Goal: Share content: Share content

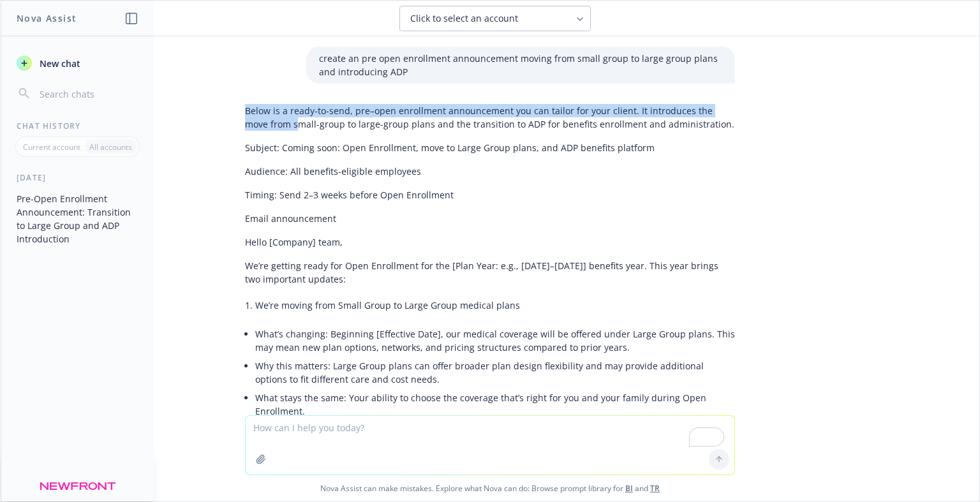
drag, startPoint x: 235, startPoint y: 108, endPoint x: 265, endPoint y: 131, distance: 38.3
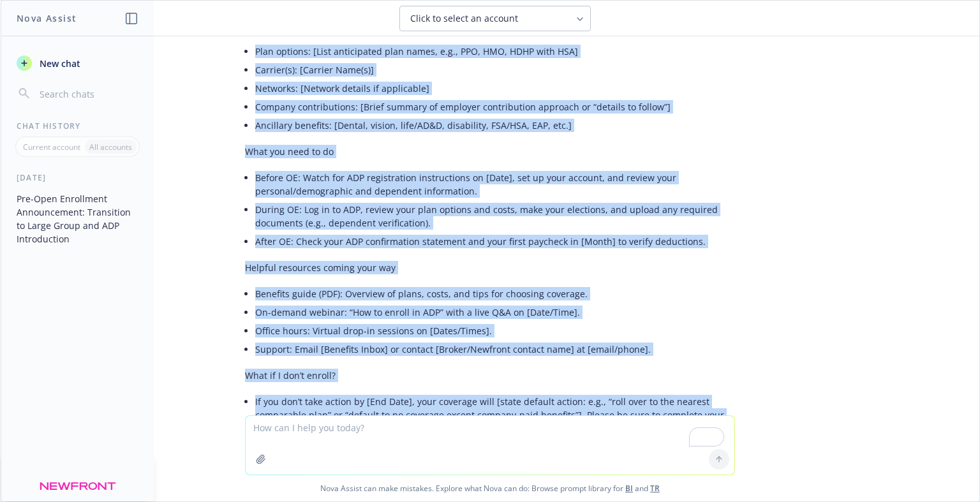
scroll to position [1286, 0]
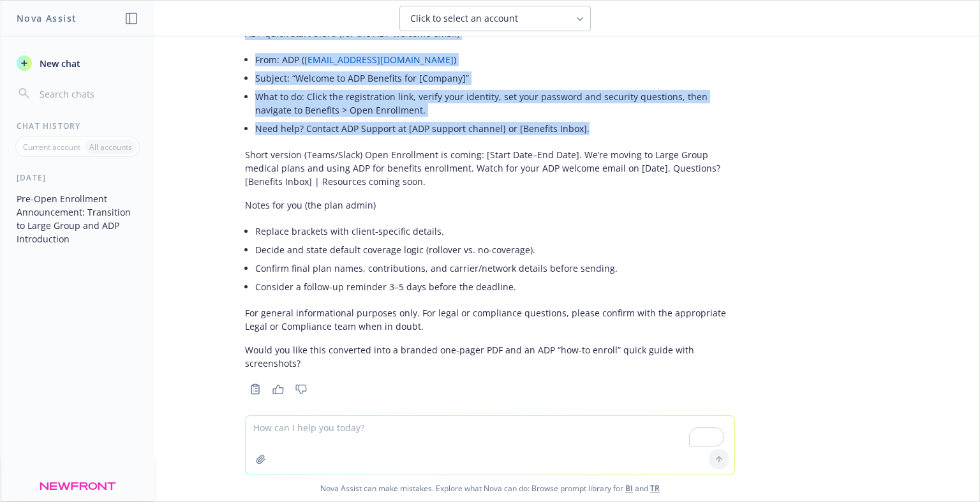
drag, startPoint x: 236, startPoint y: 147, endPoint x: 570, endPoint y: 126, distance: 335.1
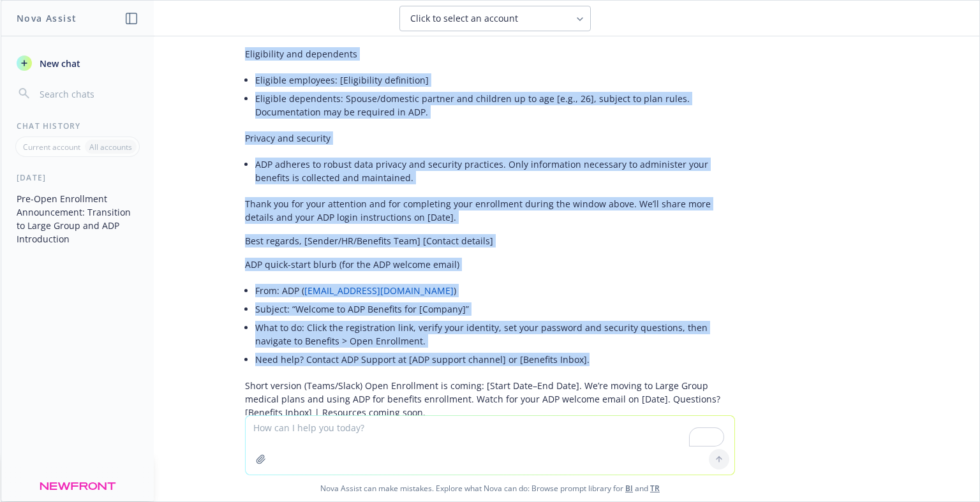
scroll to position [1052, 0]
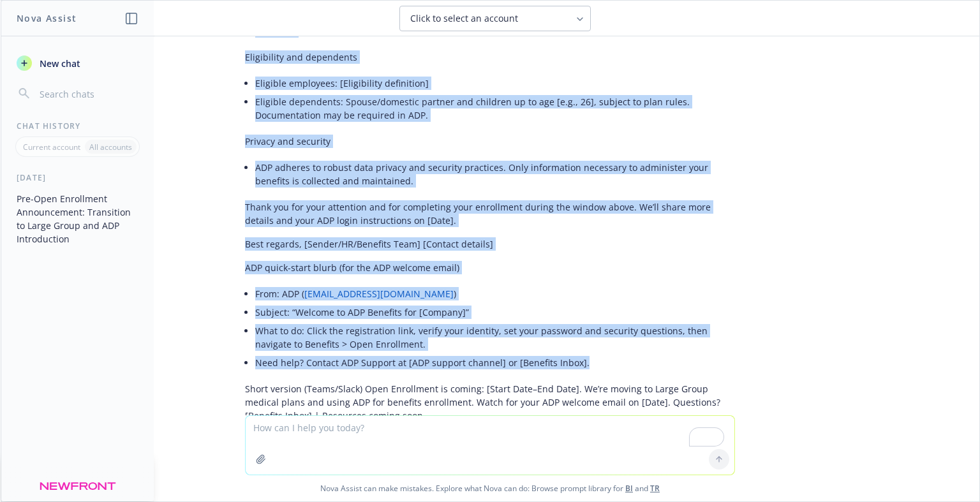
copy div "Subject: Coming soon: Open Enrollment, move to Large Group plans, and ADP benef…"
